Goal: Task Accomplishment & Management: Manage account settings

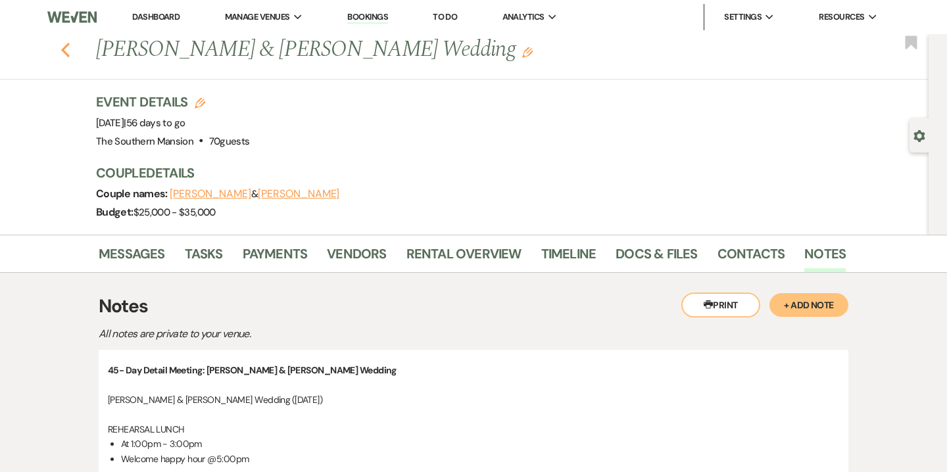
click at [69, 44] on use "button" at bounding box center [65, 50] width 9 height 14
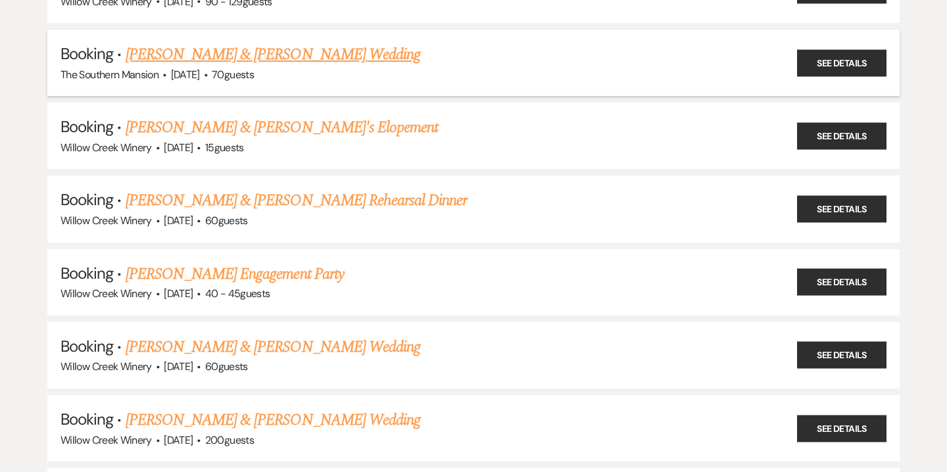
scroll to position [1673, 0]
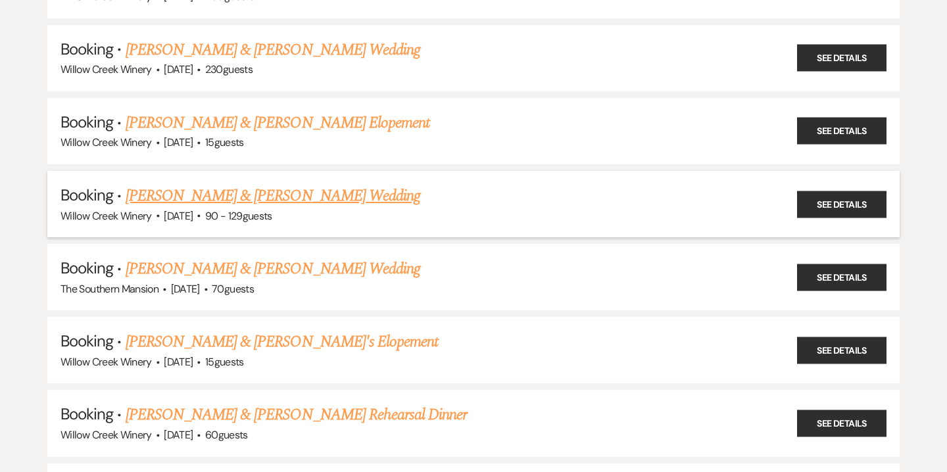
click at [244, 184] on link "[PERSON_NAME] & [PERSON_NAME] Wedding" at bounding box center [273, 196] width 295 height 24
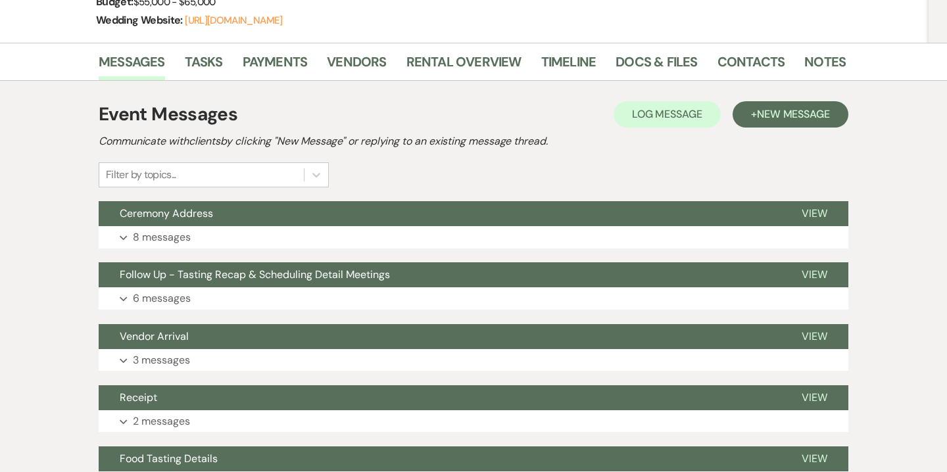
scroll to position [233, 0]
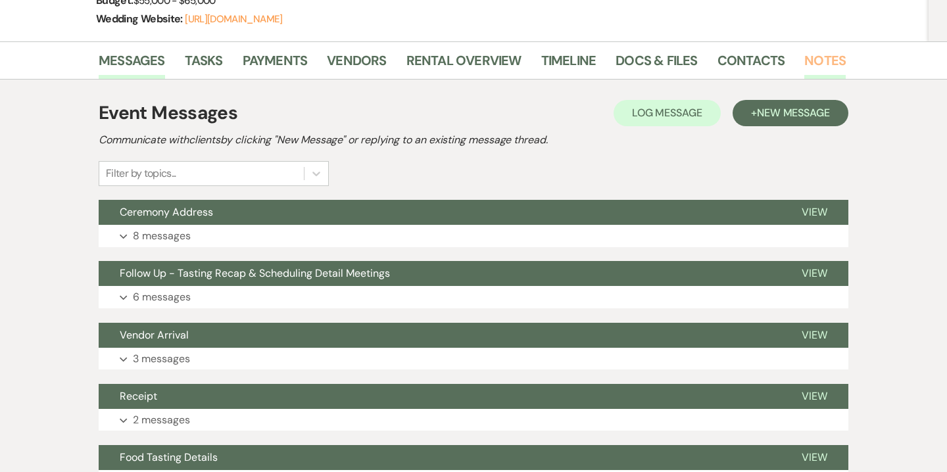
click at [827, 61] on link "Notes" at bounding box center [824, 64] width 41 height 29
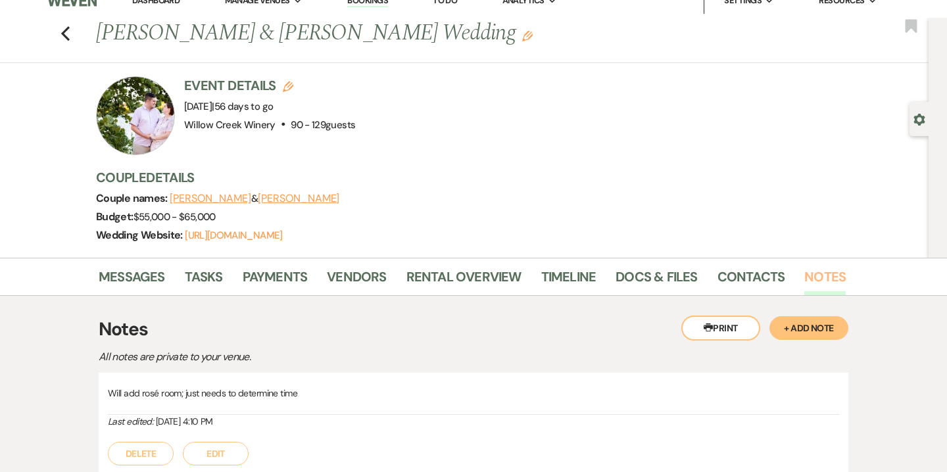
scroll to position [12, 0]
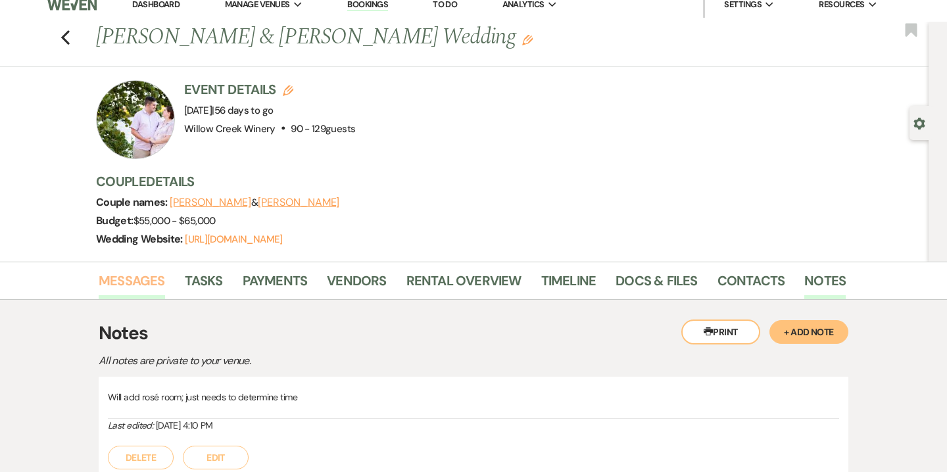
click at [132, 279] on link "Messages" at bounding box center [132, 284] width 66 height 29
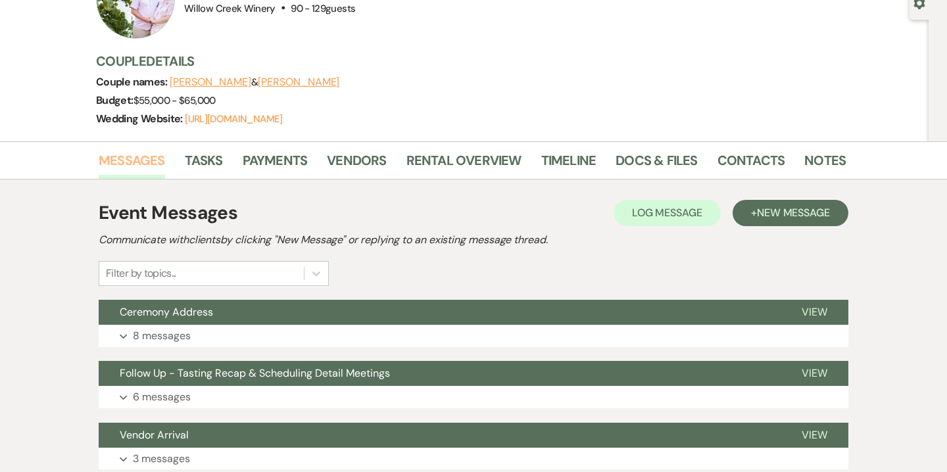
scroll to position [226, 0]
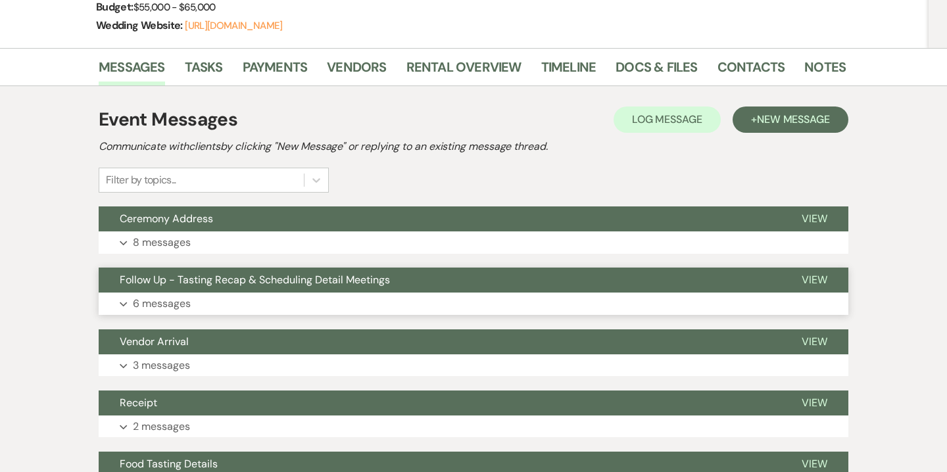
click at [224, 298] on button "Expand 6 messages" at bounding box center [474, 304] width 750 height 22
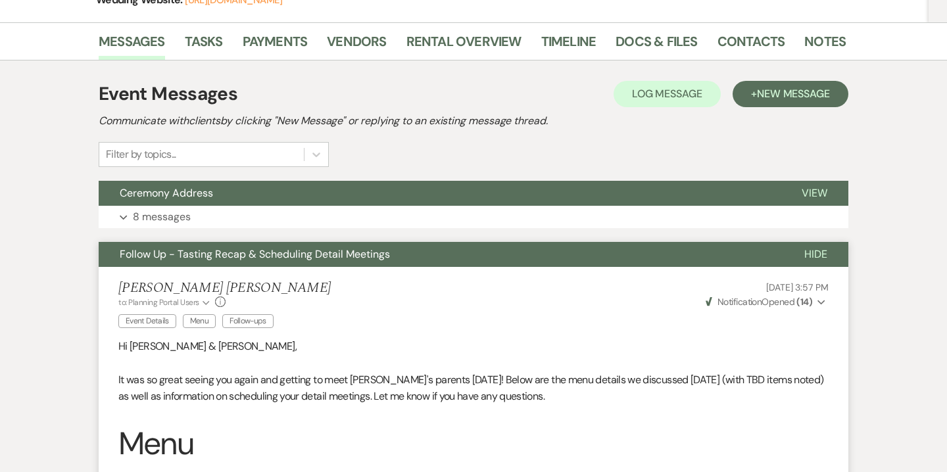
scroll to position [66, 0]
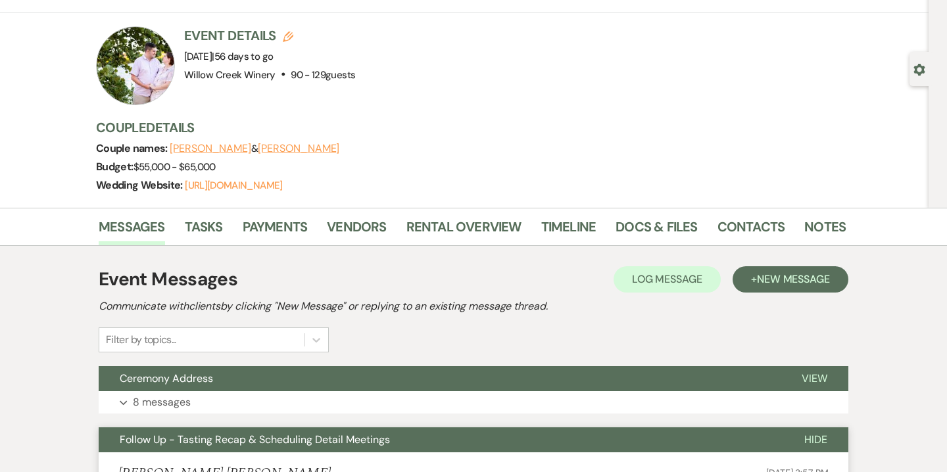
click at [819, 439] on span "Hide" at bounding box center [815, 440] width 23 height 14
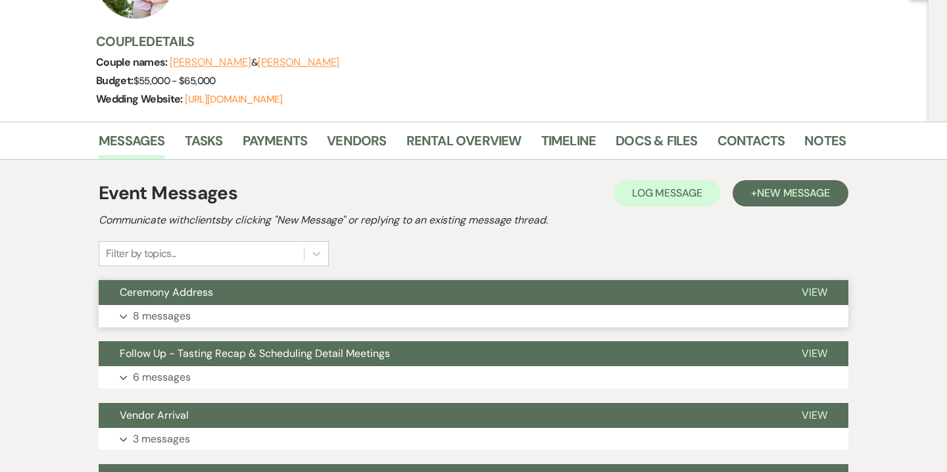
scroll to position [177, 0]
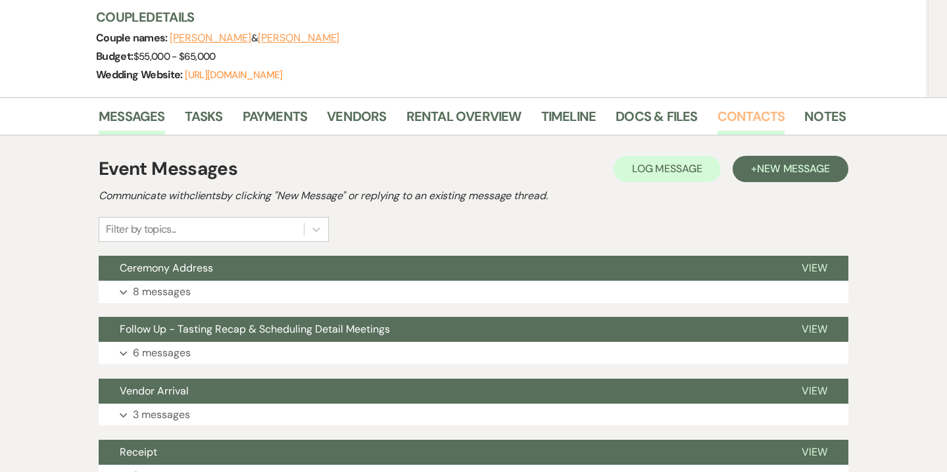
click at [728, 117] on link "Contacts" at bounding box center [751, 120] width 68 height 29
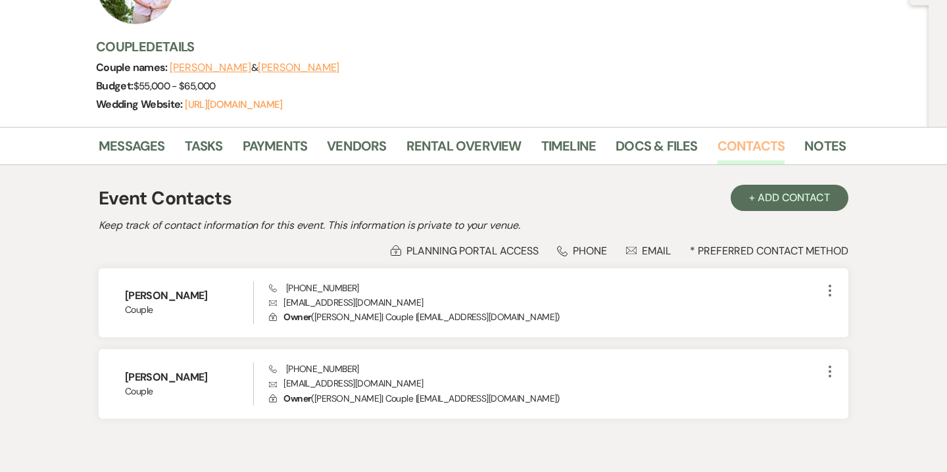
scroll to position [150, 0]
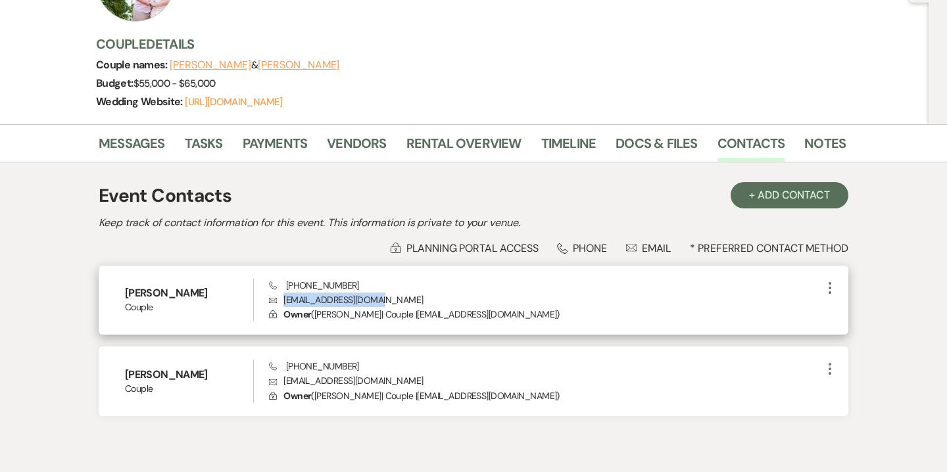
drag, startPoint x: 283, startPoint y: 299, endPoint x: 406, endPoint y: 302, distance: 123.0
click at [406, 302] on p "Envelope [EMAIL_ADDRESS][DOMAIN_NAME]" at bounding box center [545, 300] width 553 height 14
copy p "[EMAIL_ADDRESS][DOMAIN_NAME]"
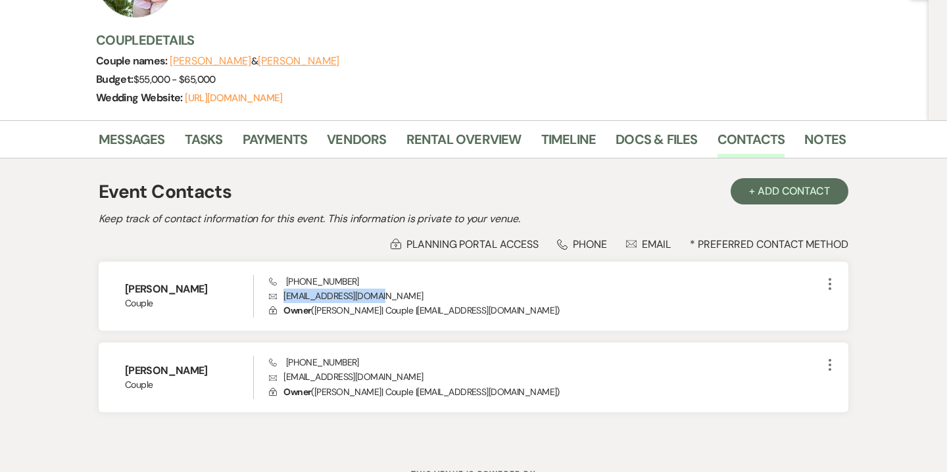
scroll to position [0, 0]
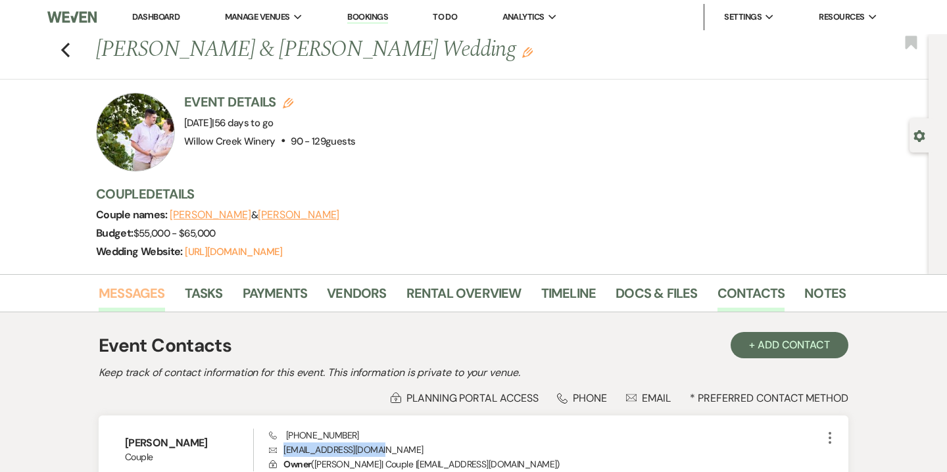
click at [132, 295] on link "Messages" at bounding box center [132, 297] width 66 height 29
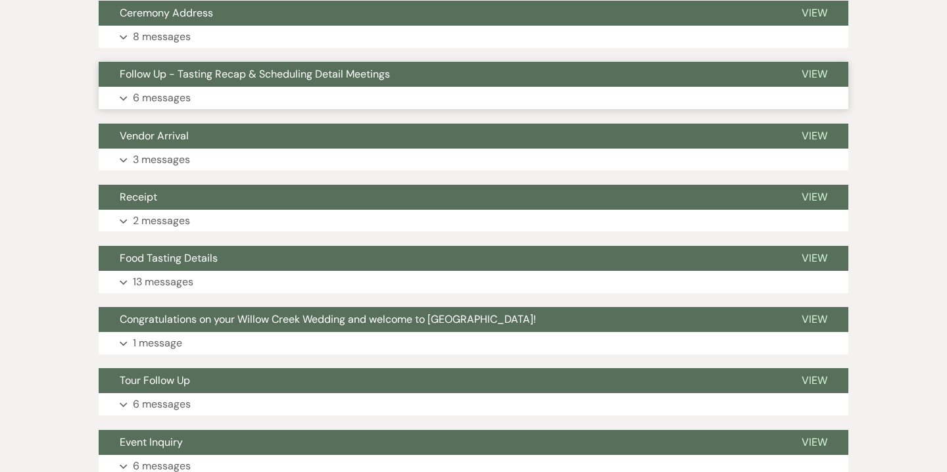
scroll to position [418, 0]
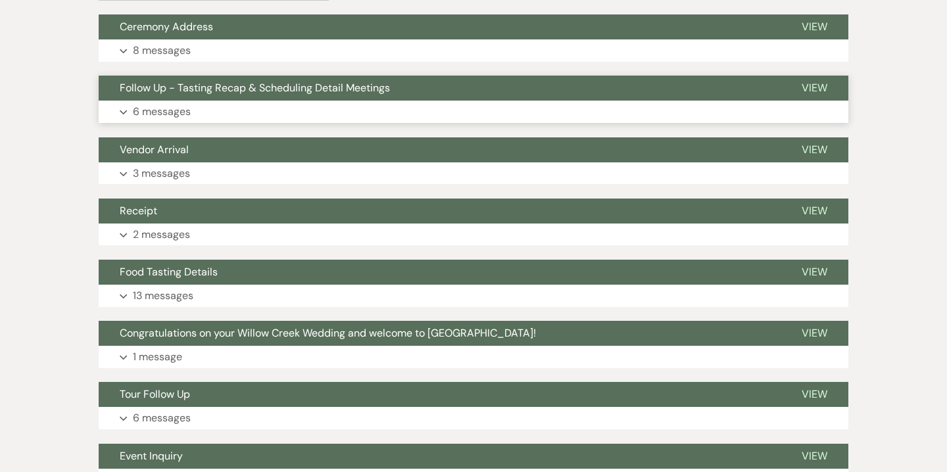
click at [181, 110] on p "6 messages" at bounding box center [162, 111] width 58 height 17
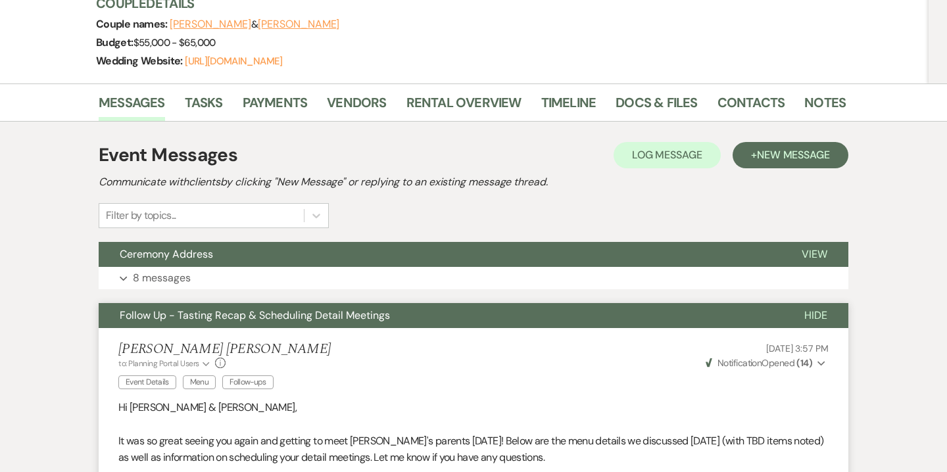
scroll to position [0, 0]
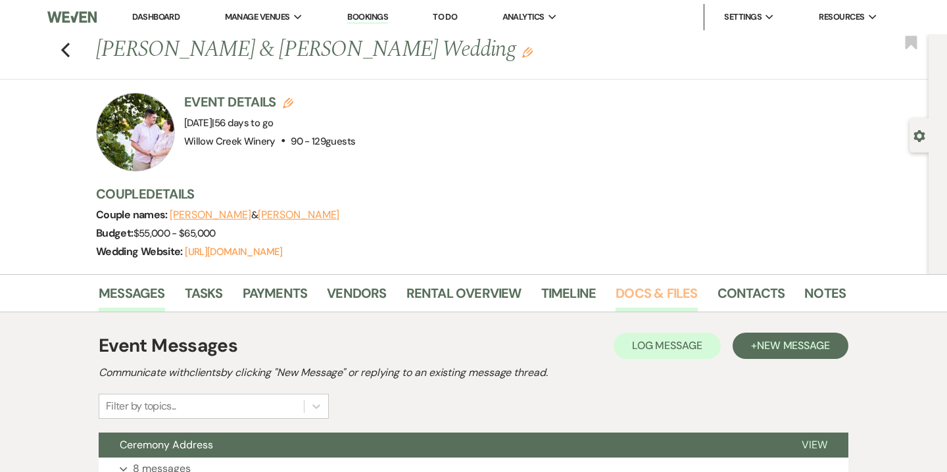
click at [680, 301] on link "Docs & Files" at bounding box center [657, 297] width 82 height 29
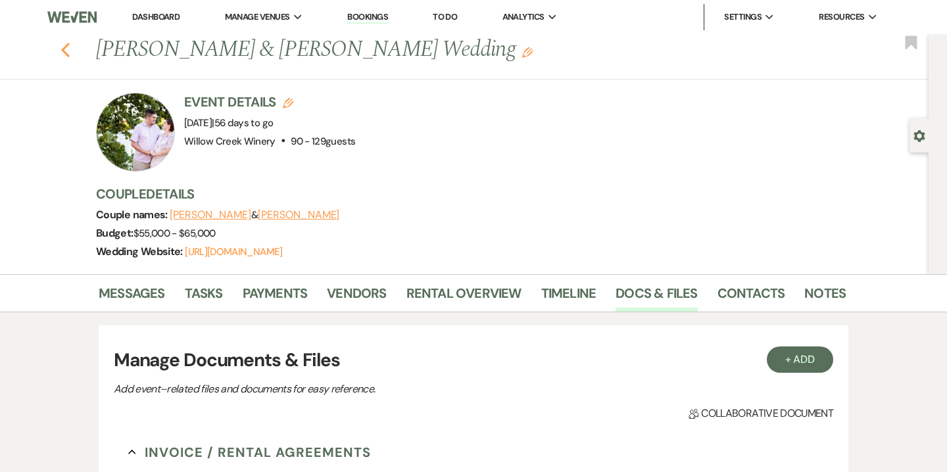
click at [64, 47] on use "button" at bounding box center [65, 50] width 9 height 14
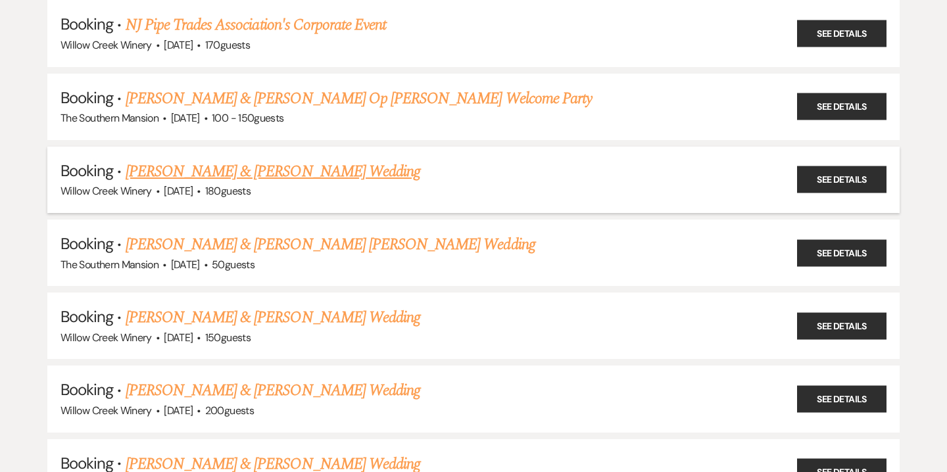
scroll to position [1262, 0]
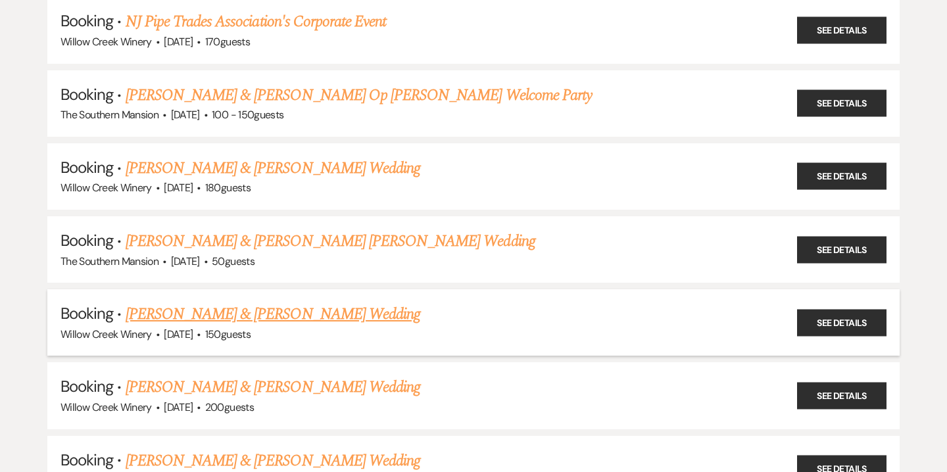
click at [182, 303] on link "[PERSON_NAME] & [PERSON_NAME] Wedding" at bounding box center [273, 315] width 295 height 24
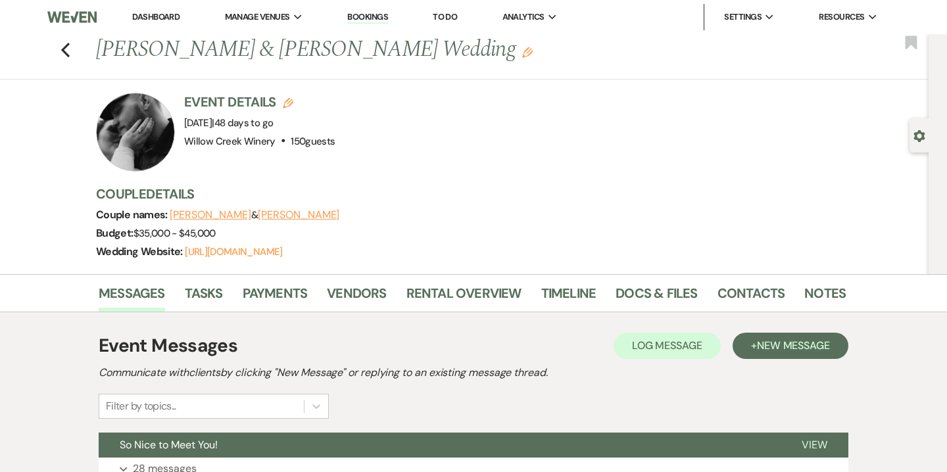
drag, startPoint x: 101, startPoint y: 47, endPoint x: 438, endPoint y: 66, distance: 337.2
click at [438, 66] on div "Previous [PERSON_NAME] & [PERSON_NAME] Wedding Edit Bookmark" at bounding box center [460, 56] width 935 height 45
copy h1 "[PERSON_NAME] & [PERSON_NAME] Wedding"
click at [66, 50] on icon "Previous" at bounding box center [66, 50] width 10 height 16
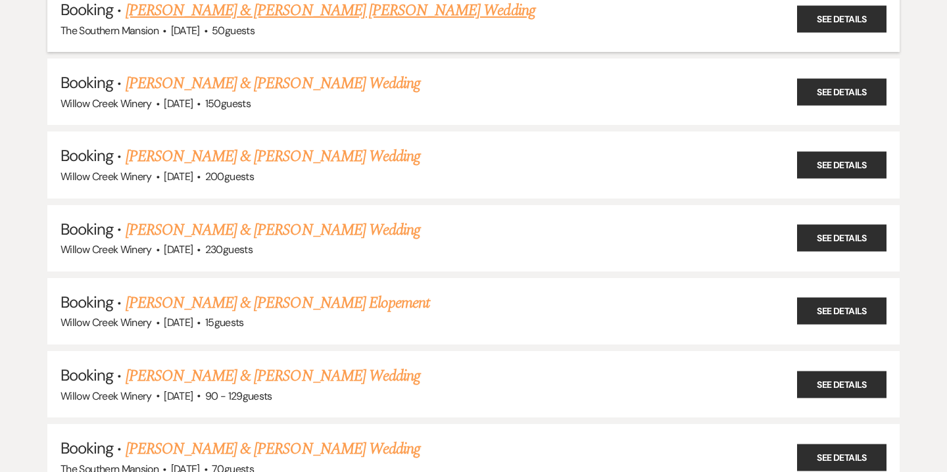
scroll to position [1493, 0]
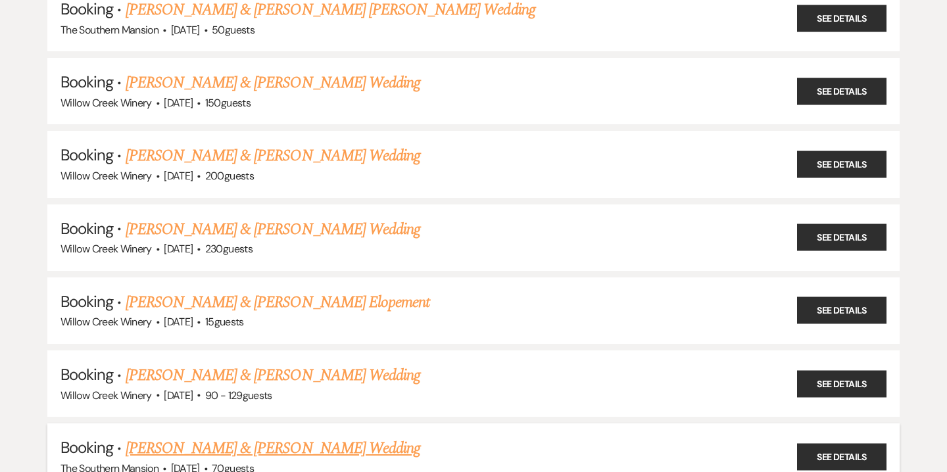
click at [220, 437] on link "[PERSON_NAME] & [PERSON_NAME] Wedding" at bounding box center [273, 449] width 295 height 24
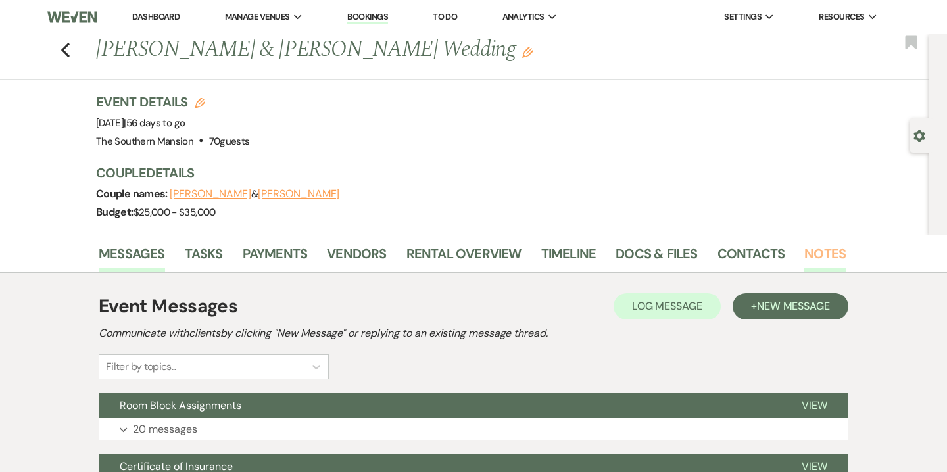
click at [824, 251] on link "Notes" at bounding box center [824, 257] width 41 height 29
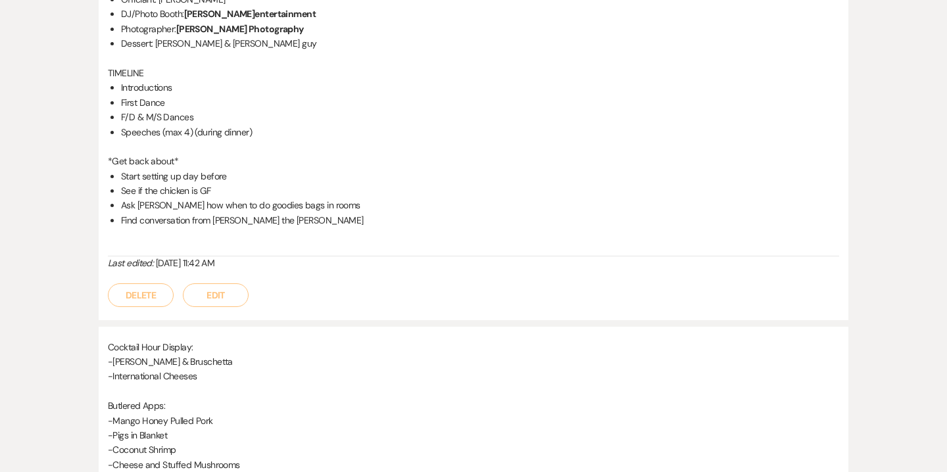
scroll to position [1578, 0]
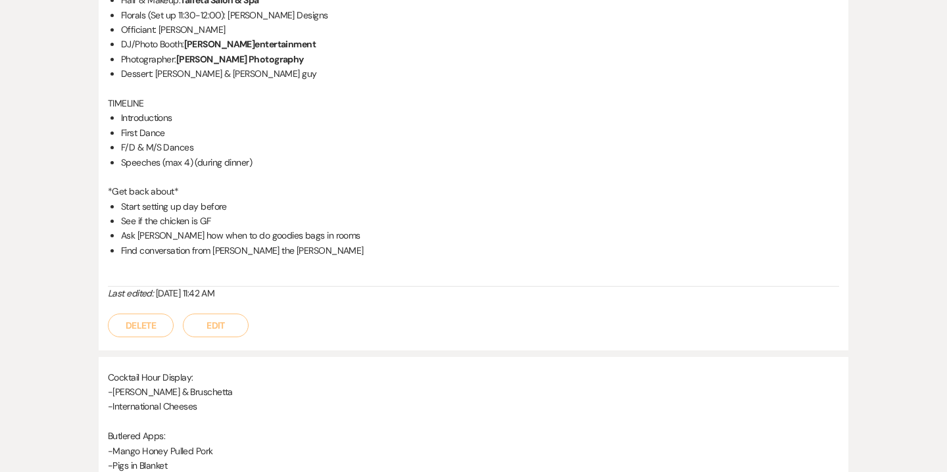
click at [209, 320] on button "Edit" at bounding box center [216, 326] width 66 height 24
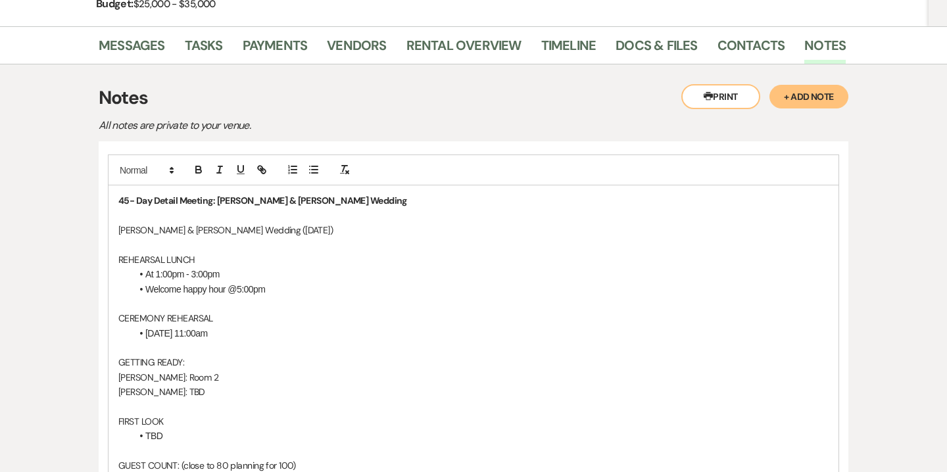
scroll to position [186, 0]
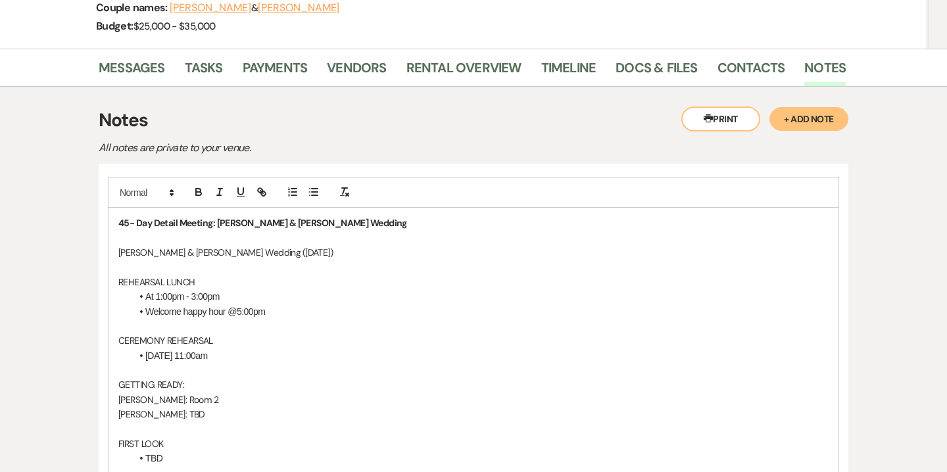
drag, startPoint x: 401, startPoint y: 248, endPoint x: 110, endPoint y: 248, distance: 290.7
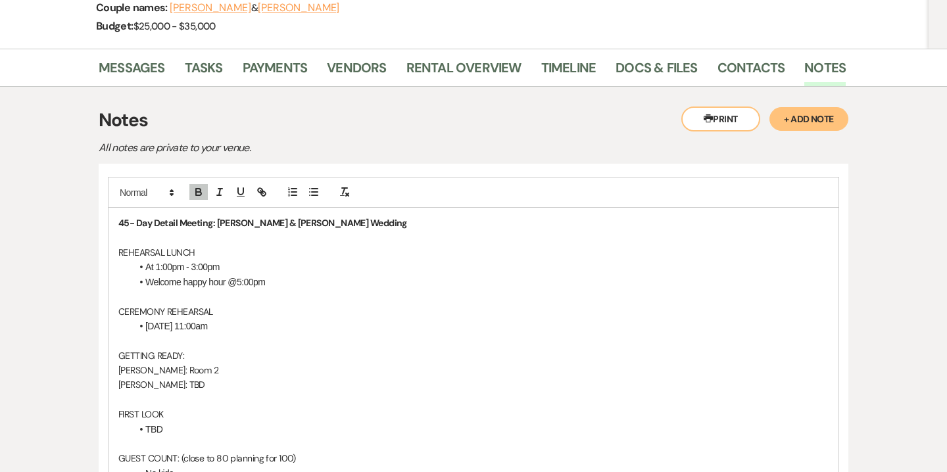
scroll to position [171, 0]
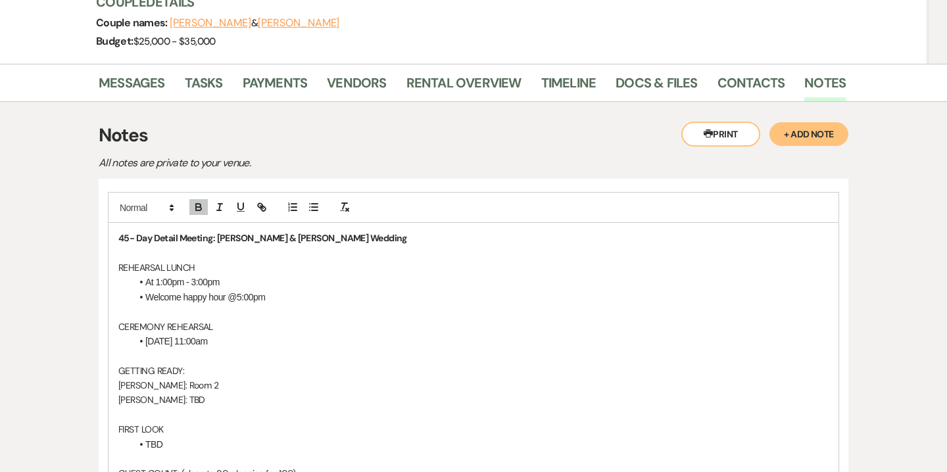
drag, startPoint x: 402, startPoint y: 240, endPoint x: 216, endPoint y: 234, distance: 185.5
click at [216, 234] on p "45- Day Detail Meeting: [PERSON_NAME] & [PERSON_NAME] Wedding" at bounding box center [473, 238] width 710 height 14
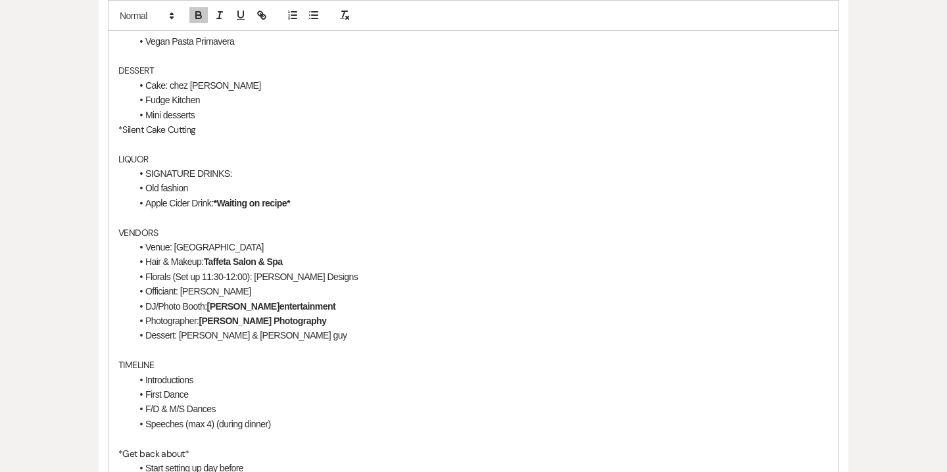
scroll to position [1326, 0]
drag, startPoint x: 206, startPoint y: 259, endPoint x: 337, endPoint y: 261, distance: 130.2
click at [337, 261] on li "Hair & Makeup: Taffeta Salon & Spa" at bounding box center [480, 261] width 697 height 14
drag, startPoint x: 206, startPoint y: 305, endPoint x: 310, endPoint y: 305, distance: 103.2
click at [310, 305] on li "DJ/Photo Booth: [PERSON_NAME]entertainment" at bounding box center [480, 306] width 697 height 14
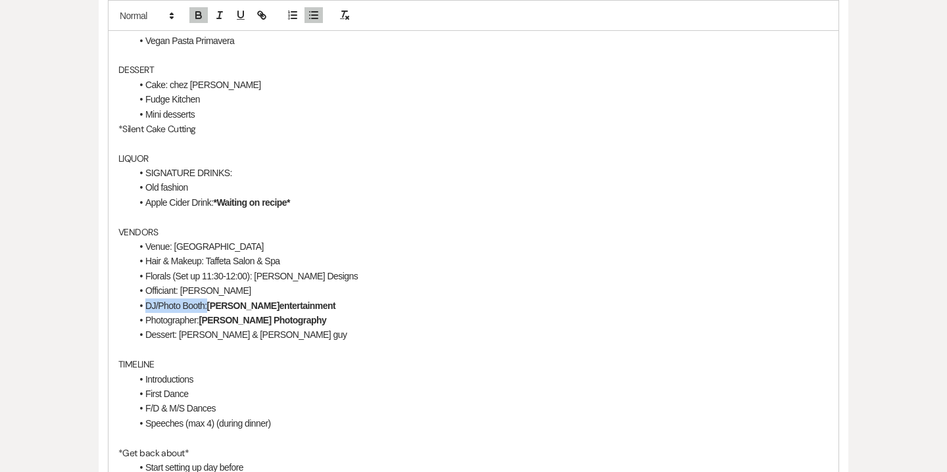
click at [210, 307] on strong "[PERSON_NAME]entertainment" at bounding box center [271, 306] width 128 height 11
drag, startPoint x: 208, startPoint y: 305, endPoint x: 296, endPoint y: 304, distance: 88.1
click at [296, 304] on li "DJ/Photo Booth: [PERSON_NAME]entertainment" at bounding box center [480, 306] width 697 height 14
drag, startPoint x: 201, startPoint y: 319, endPoint x: 349, endPoint y: 322, distance: 148.0
click at [349, 322] on li "Photographer: [PERSON_NAME] Photography" at bounding box center [480, 320] width 697 height 14
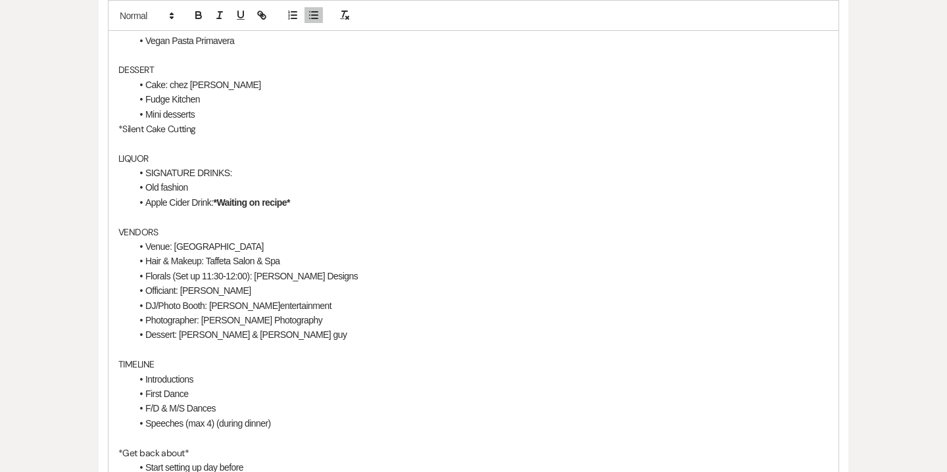
click at [326, 364] on p "TIMELINE" at bounding box center [473, 364] width 710 height 14
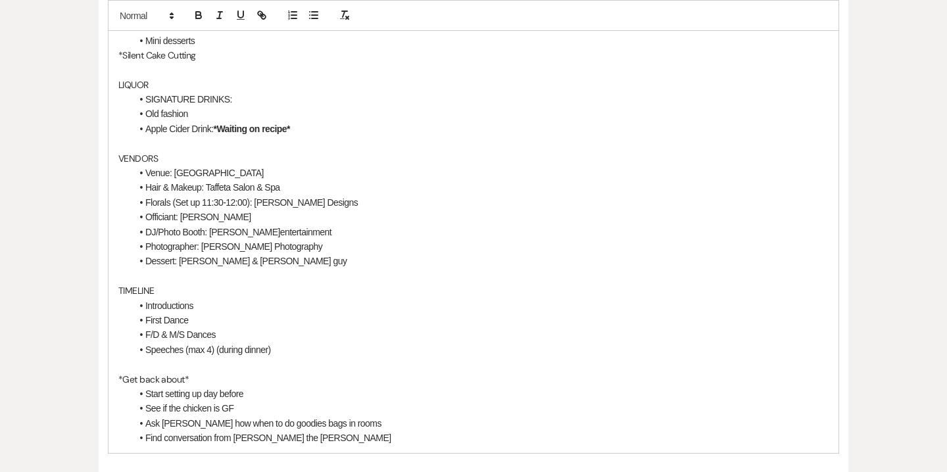
scroll to position [1386, 0]
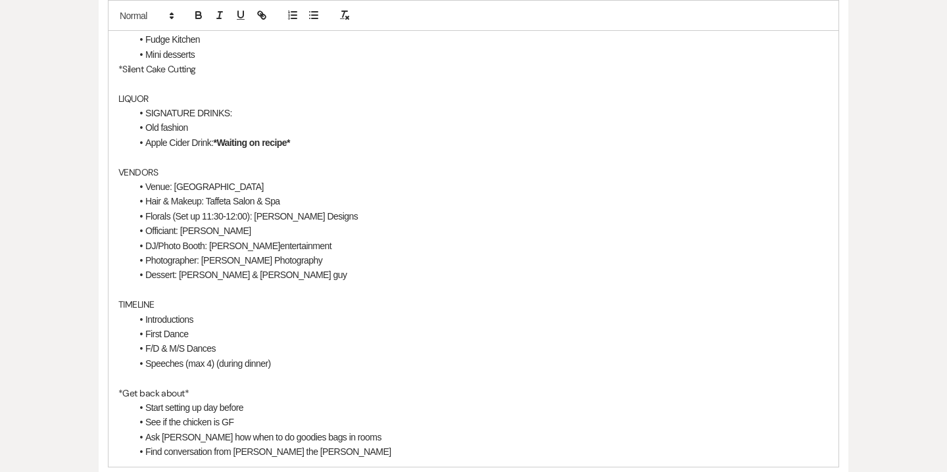
click at [302, 220] on li "Florals (Set up 11:30-12:00): [PERSON_NAME] Designs" at bounding box center [480, 216] width 697 height 14
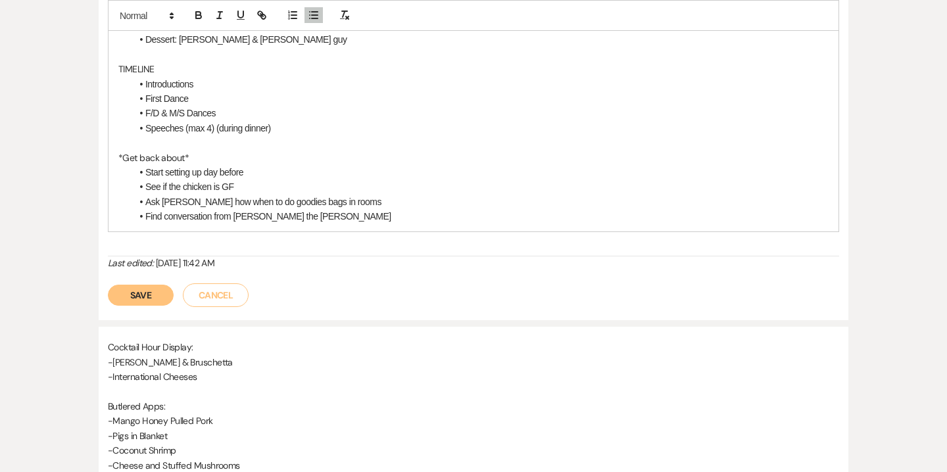
scroll to position [1622, 0]
click at [148, 284] on button "Save" at bounding box center [141, 293] width 66 height 21
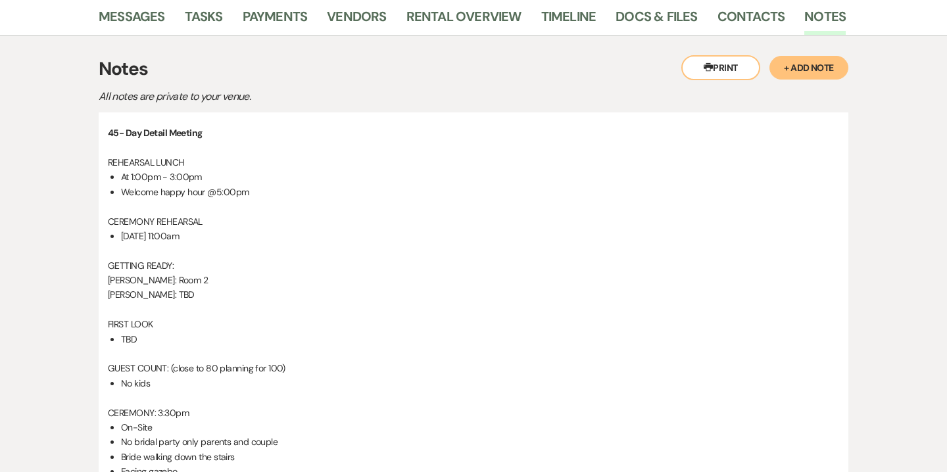
scroll to position [0, 0]
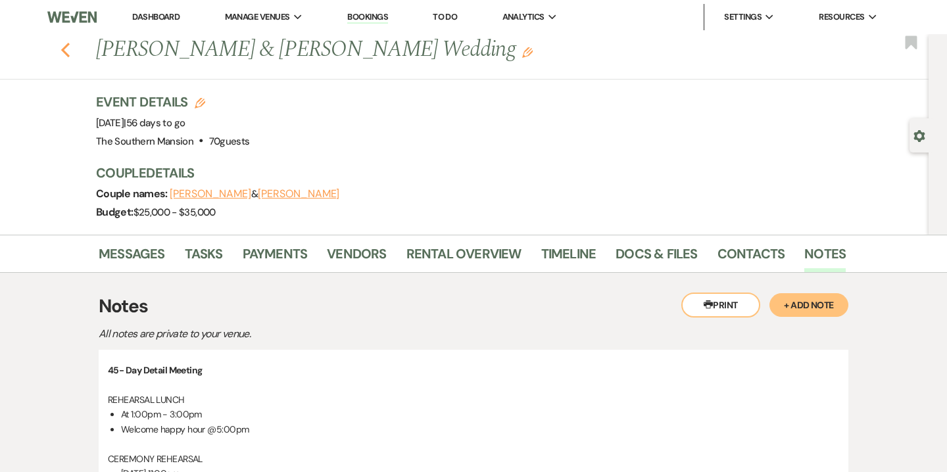
click at [68, 51] on icon "Previous" at bounding box center [66, 50] width 10 height 16
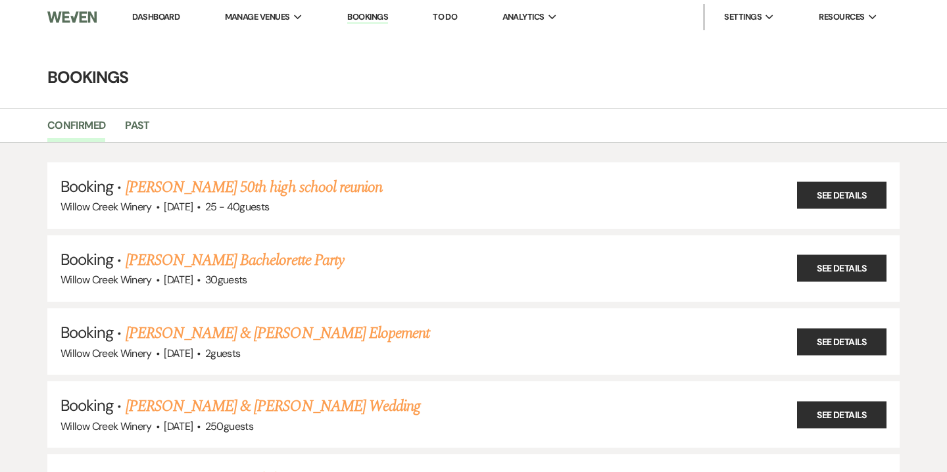
scroll to position [1493, 0]
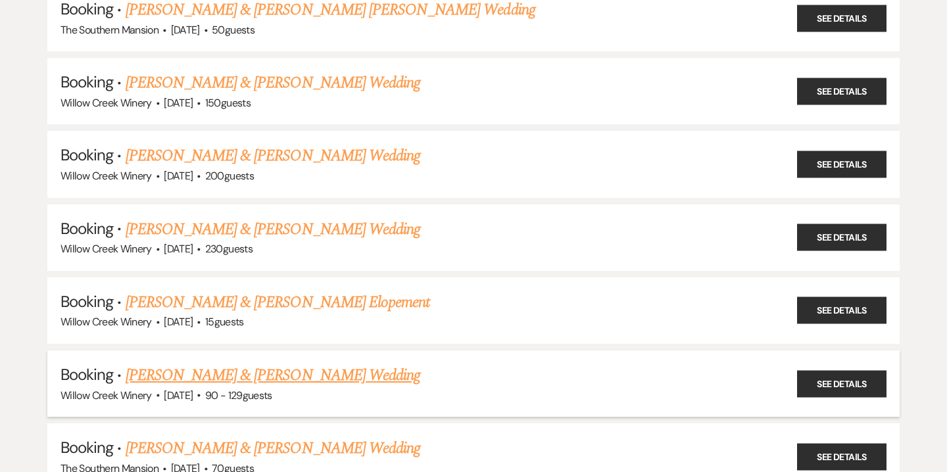
click at [137, 364] on link "[PERSON_NAME] & [PERSON_NAME] Wedding" at bounding box center [273, 376] width 295 height 24
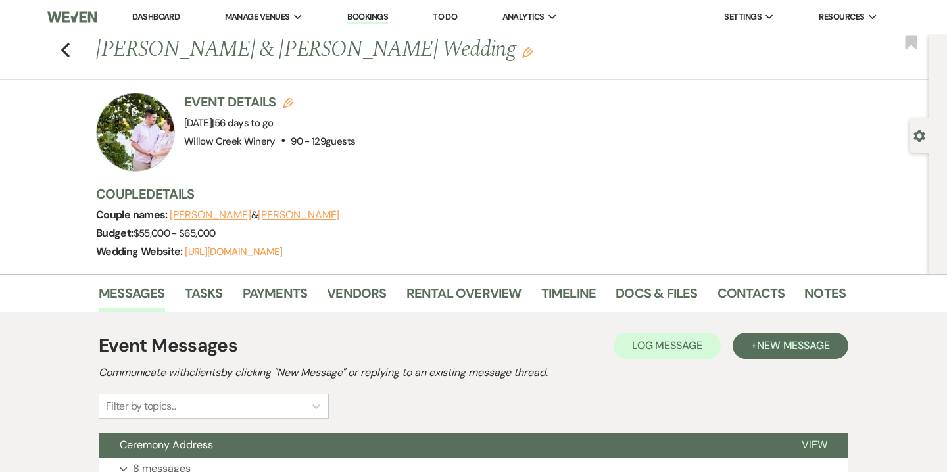
click at [143, 143] on div at bounding box center [135, 132] width 79 height 79
click at [820, 293] on link "Notes" at bounding box center [824, 297] width 41 height 29
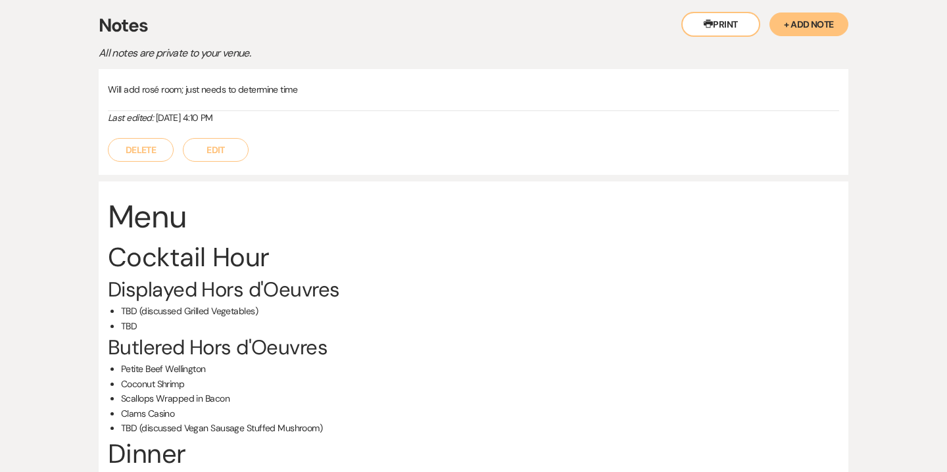
scroll to position [719, 0]
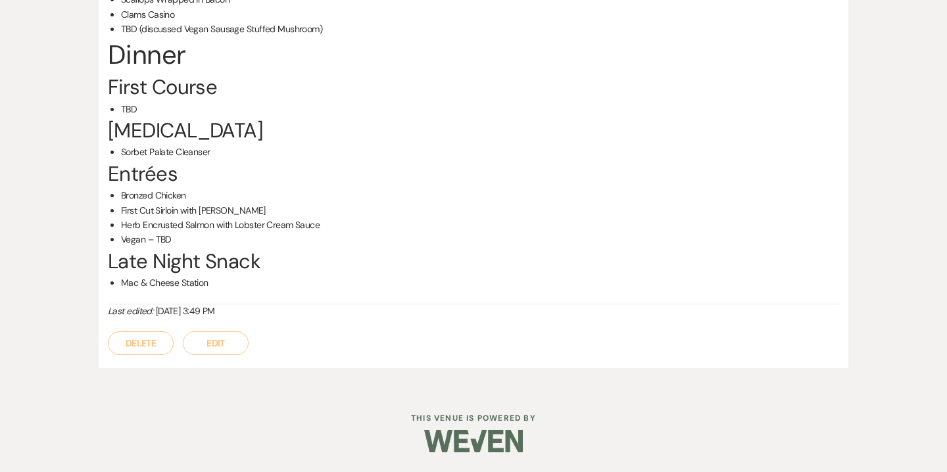
click at [232, 340] on button "Edit" at bounding box center [216, 343] width 66 height 24
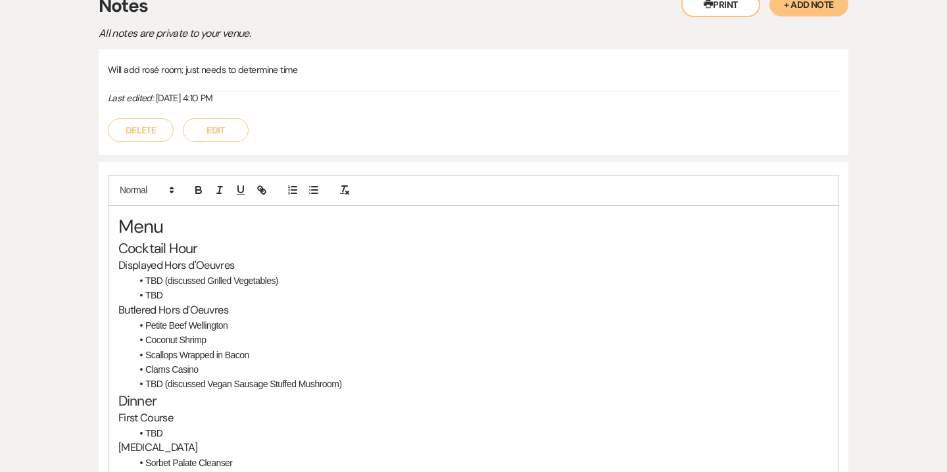
scroll to position [341, 0]
click at [163, 293] on li "TBD" at bounding box center [480, 294] width 697 height 14
drag, startPoint x: 206, startPoint y: 280, endPoint x: 148, endPoint y: 280, distance: 57.9
click at [148, 280] on li "TBD (discussed Grilled Vegetables)" at bounding box center [480, 280] width 697 height 14
click at [221, 281] on li "Grilled Vegetables)" at bounding box center [480, 280] width 697 height 14
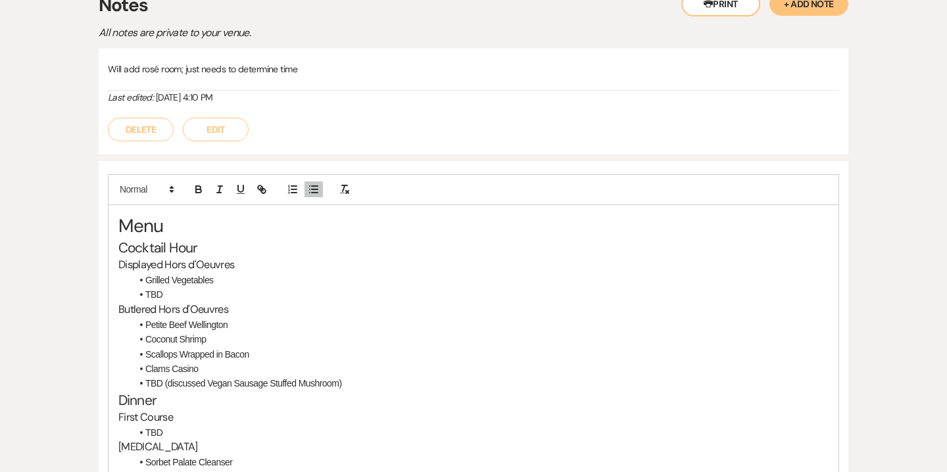
click at [168, 295] on li "TBD" at bounding box center [480, 294] width 697 height 14
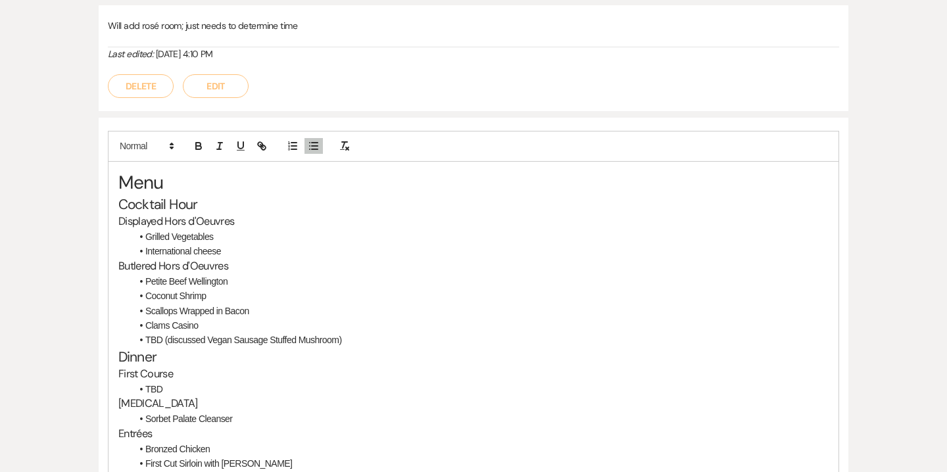
scroll to position [385, 0]
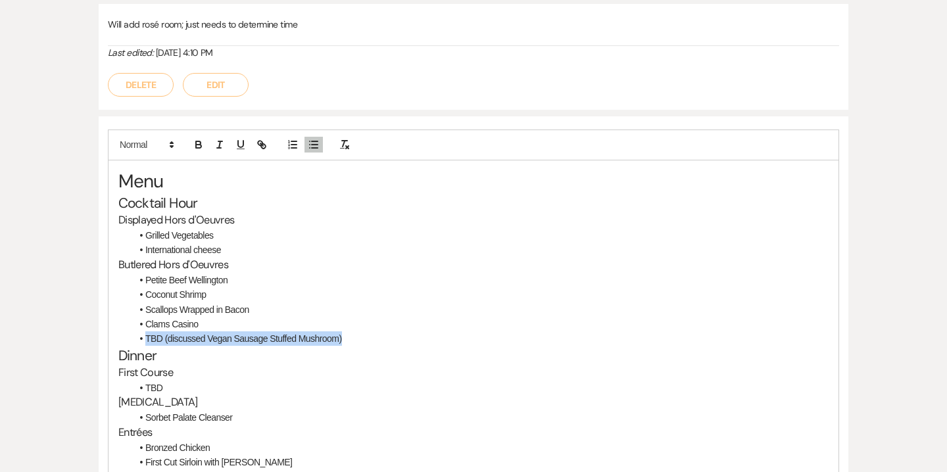
drag, startPoint x: 346, startPoint y: 339, endPoint x: 145, endPoint y: 336, distance: 200.6
click at [145, 336] on li "TBD (discussed Vegan Sausage Stuffed Mushroom)" at bounding box center [480, 338] width 697 height 14
drag, startPoint x: 166, startPoint y: 389, endPoint x: 147, endPoint y: 389, distance: 19.1
click at [147, 389] on li "TBD" at bounding box center [480, 388] width 697 height 14
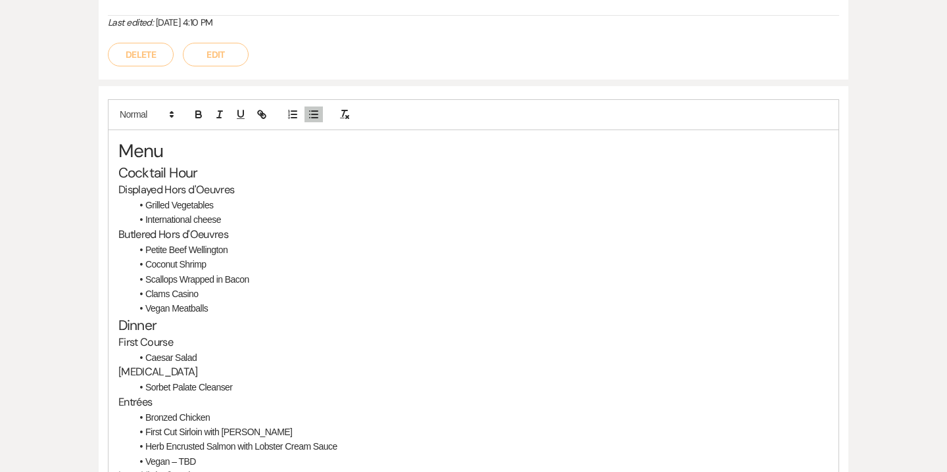
scroll to position [418, 0]
click at [149, 201] on li "Grilled Vegetables" at bounding box center [480, 203] width 697 height 14
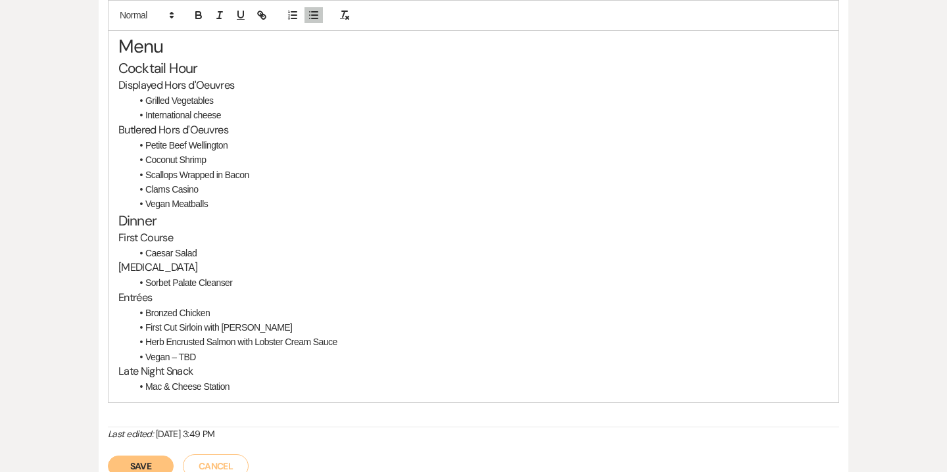
scroll to position [531, 0]
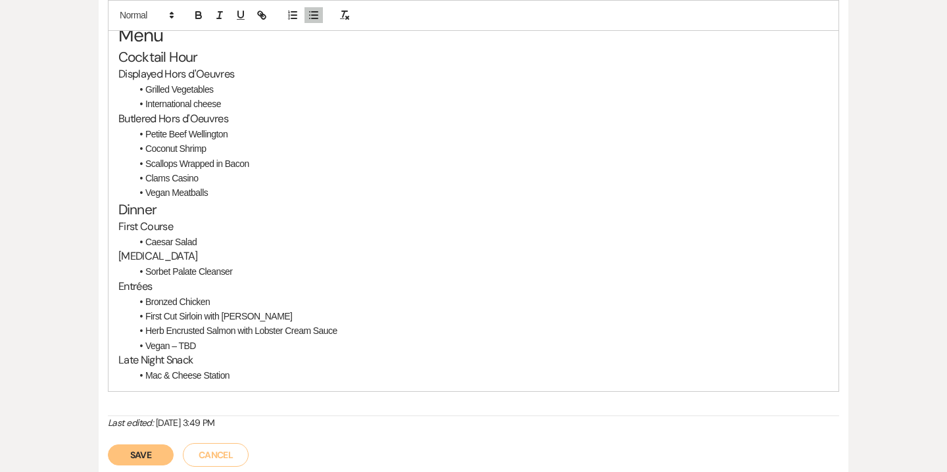
click at [195, 343] on li "Vegan – TBD" at bounding box center [480, 346] width 697 height 14
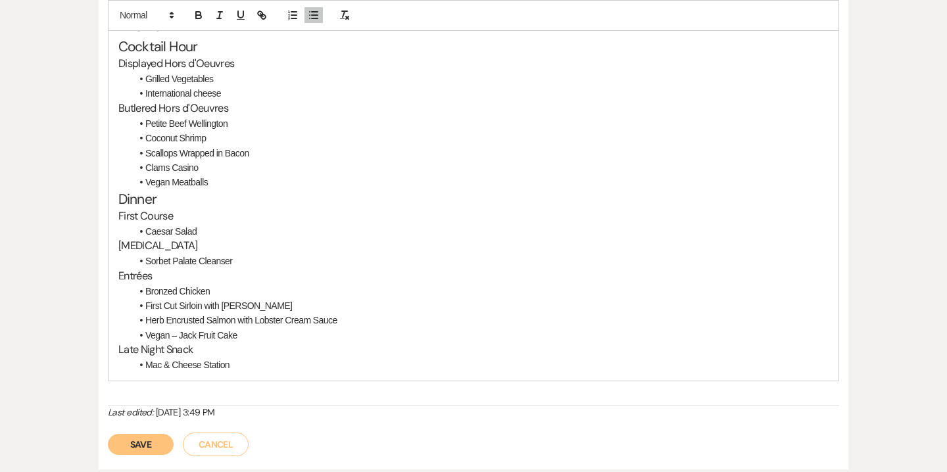
scroll to position [523, 0]
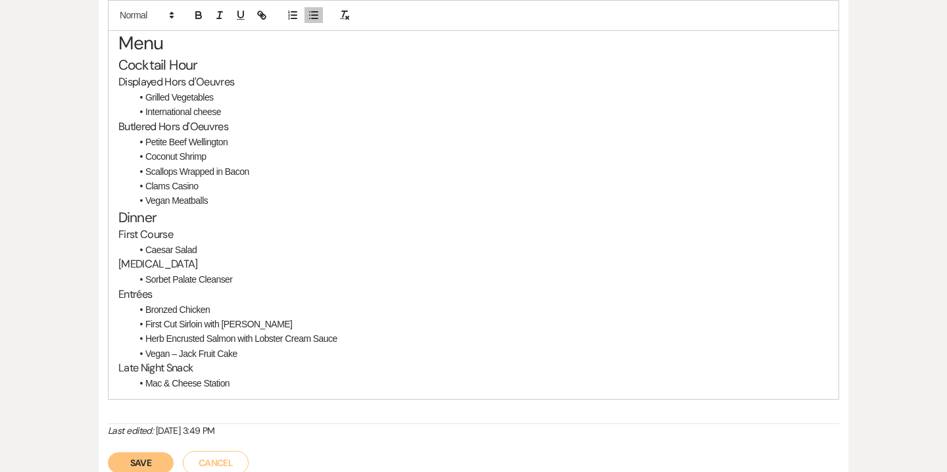
click at [146, 457] on button "Save" at bounding box center [141, 462] width 66 height 21
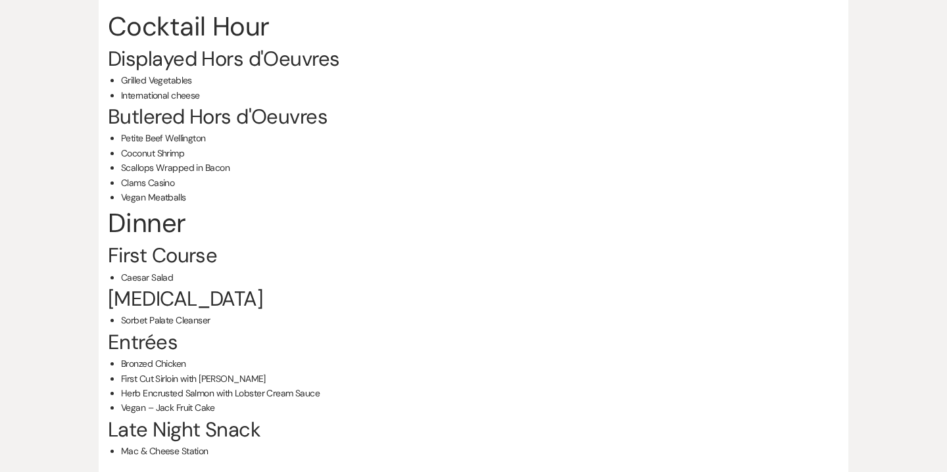
scroll to position [561, 0]
